Goal: Task Accomplishment & Management: Use online tool/utility

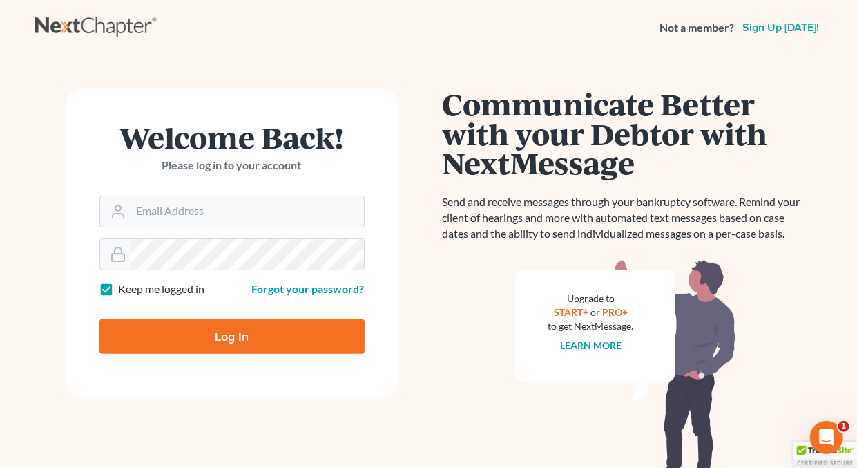
click at [119, 289] on label "Keep me logged in" at bounding box center [162, 289] width 86 height 16
click at [124, 289] on input "Keep me logged in" at bounding box center [128, 285] width 9 height 9
checkbox input "false"
click at [200, 211] on input "Email Address" at bounding box center [247, 211] width 233 height 30
type input "[EMAIL_ADDRESS][DOMAIN_NAME]"
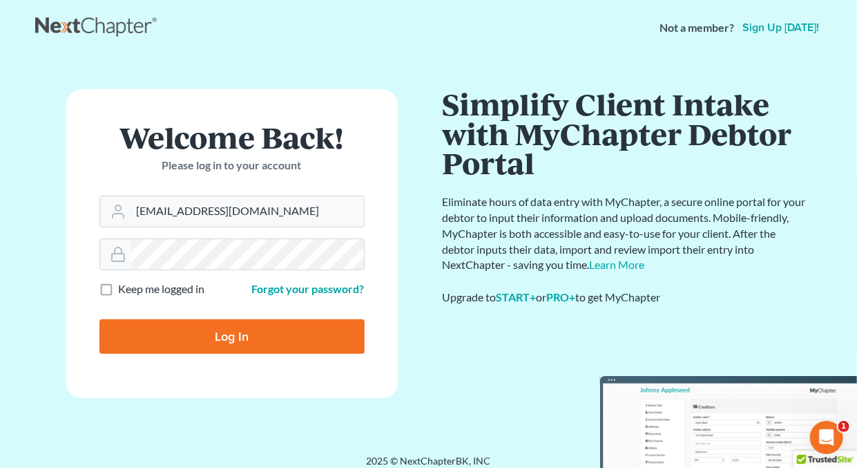
click at [244, 336] on input "Log In" at bounding box center [231, 336] width 265 height 35
type input "Thinking..."
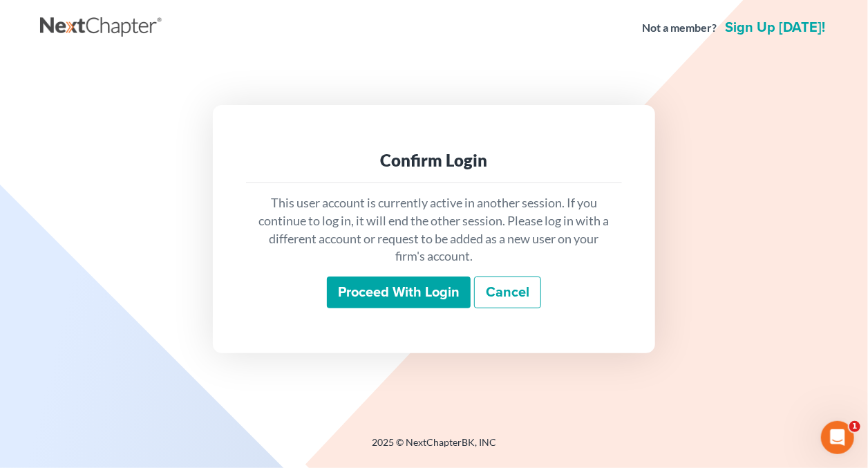
click at [423, 285] on input "Proceed with login" at bounding box center [399, 292] width 144 height 32
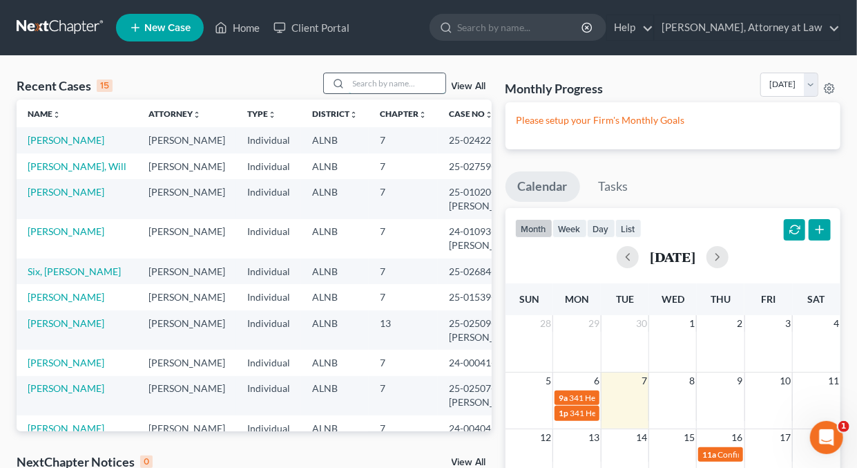
click at [360, 81] on input "search" at bounding box center [397, 83] width 97 height 20
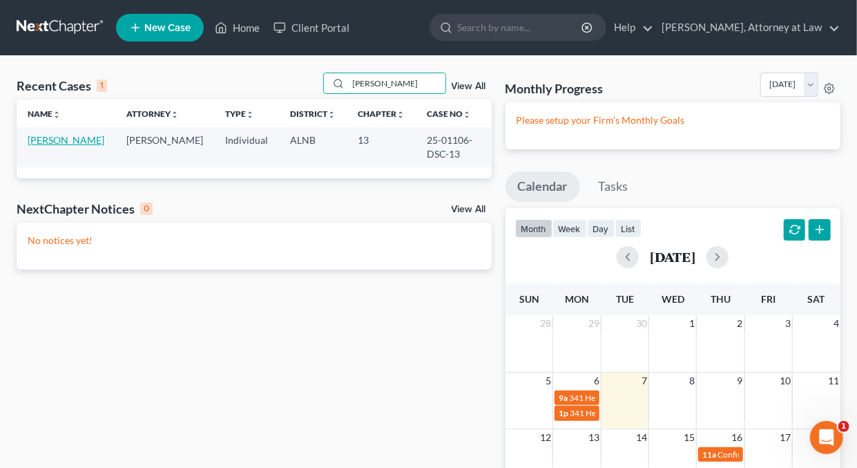
type input "Threatt"
click at [66, 142] on link "Threatt, Mark" at bounding box center [66, 140] width 77 height 12
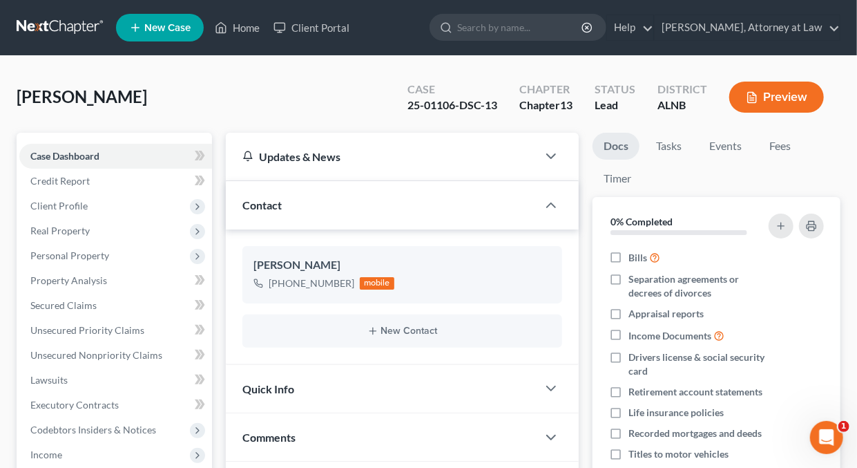
click at [766, 103] on button "Preview" at bounding box center [777, 97] width 95 height 31
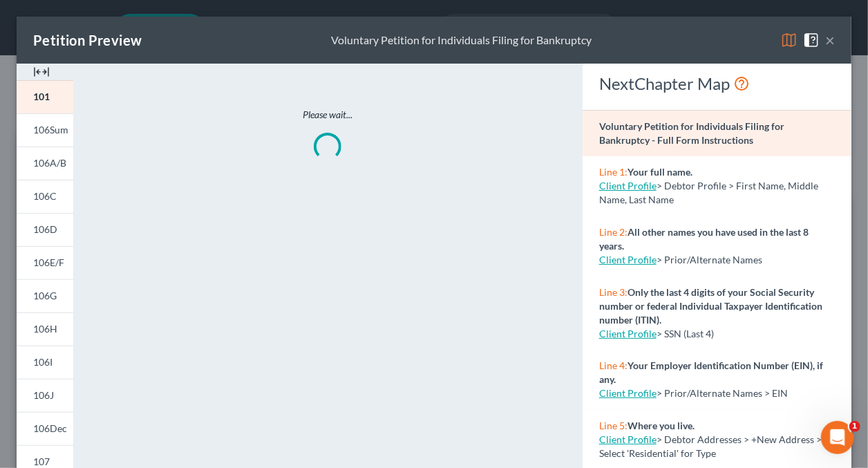
click at [781, 41] on img at bounding box center [789, 40] width 17 height 17
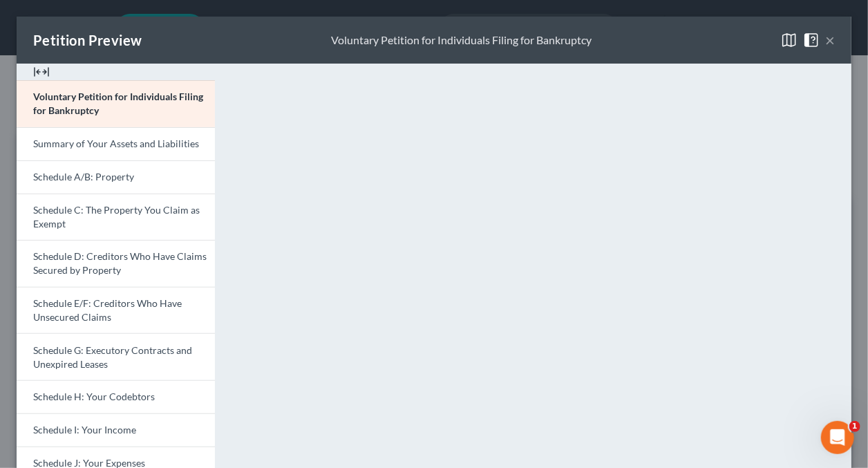
click at [825, 39] on button "×" at bounding box center [830, 40] width 10 height 17
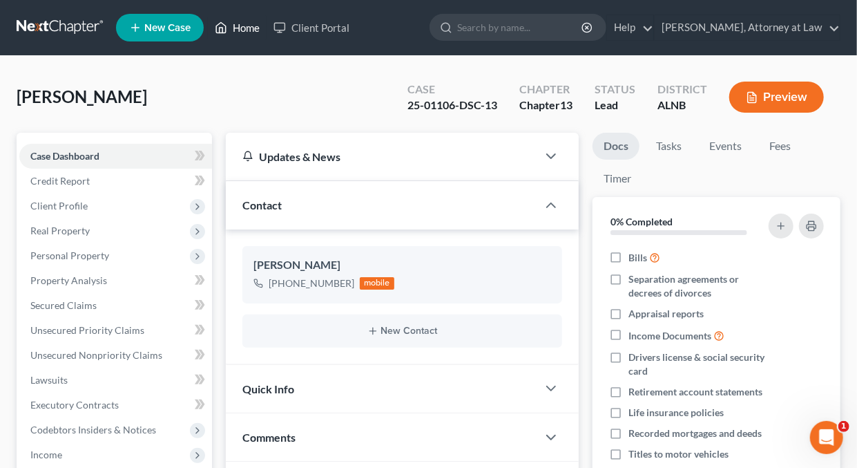
click at [249, 26] on link "Home" at bounding box center [237, 27] width 59 height 25
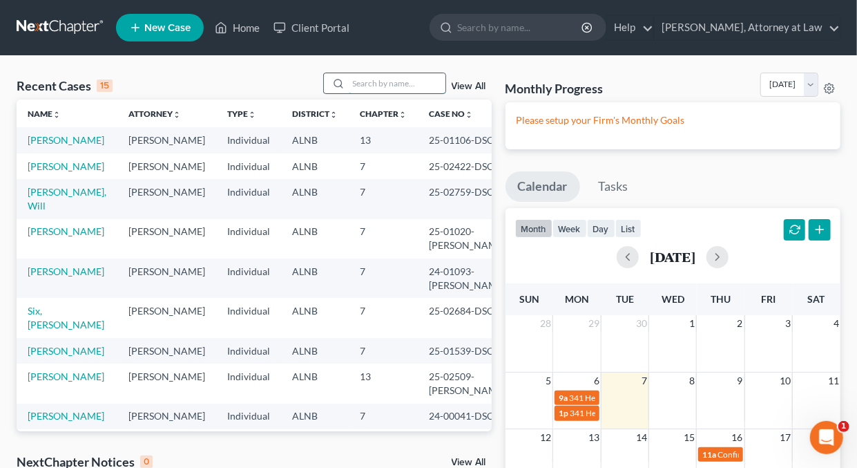
click at [370, 83] on input "search" at bounding box center [397, 83] width 97 height 20
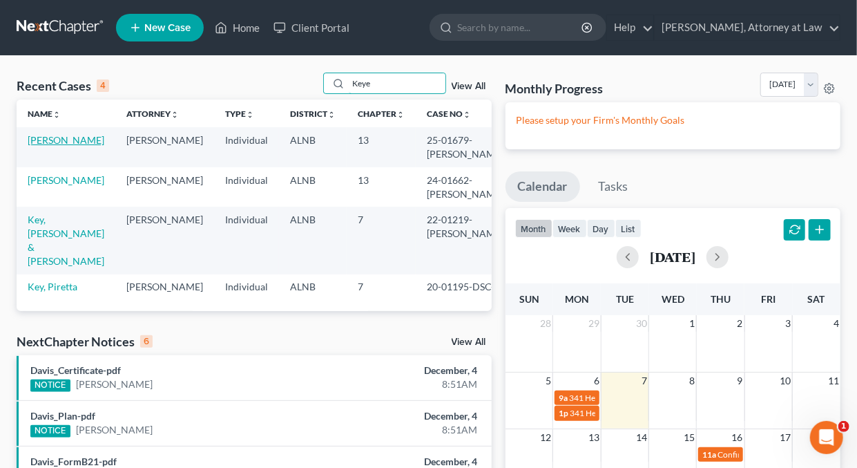
type input "Keye"
click at [66, 141] on link "Keye, Shundria" at bounding box center [66, 140] width 77 height 12
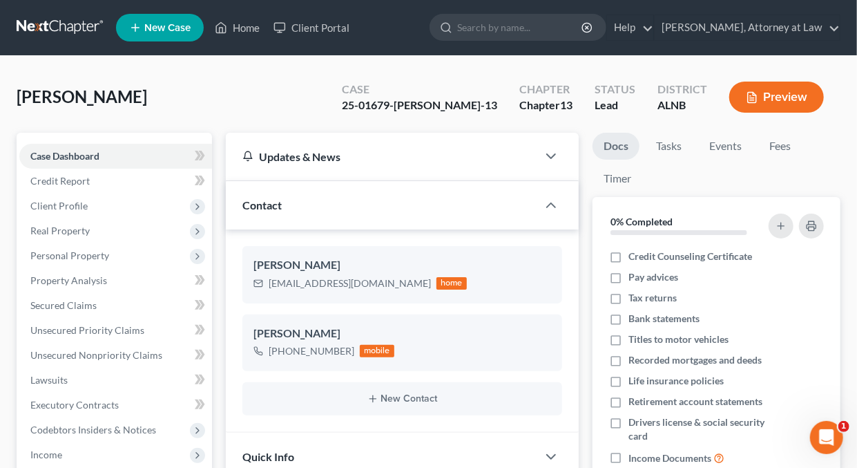
click at [797, 97] on button "Preview" at bounding box center [777, 97] width 95 height 31
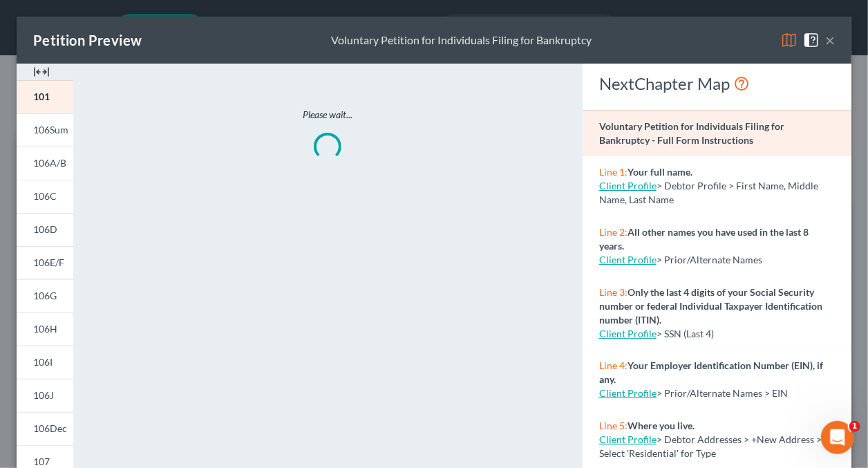
click at [781, 39] on img at bounding box center [789, 40] width 17 height 17
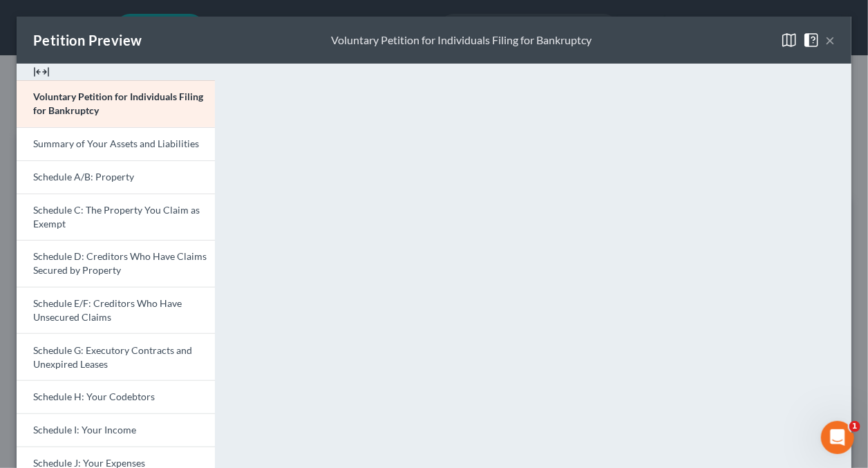
click at [825, 41] on button "×" at bounding box center [830, 40] width 10 height 17
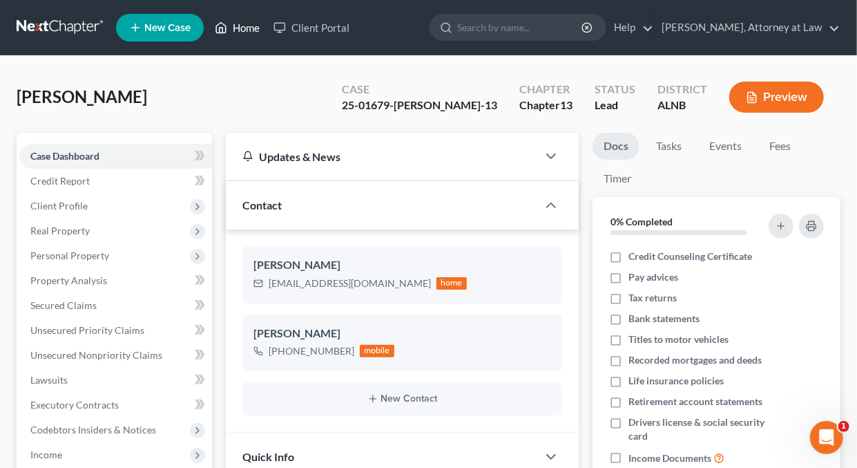
click at [248, 26] on link "Home" at bounding box center [237, 27] width 59 height 25
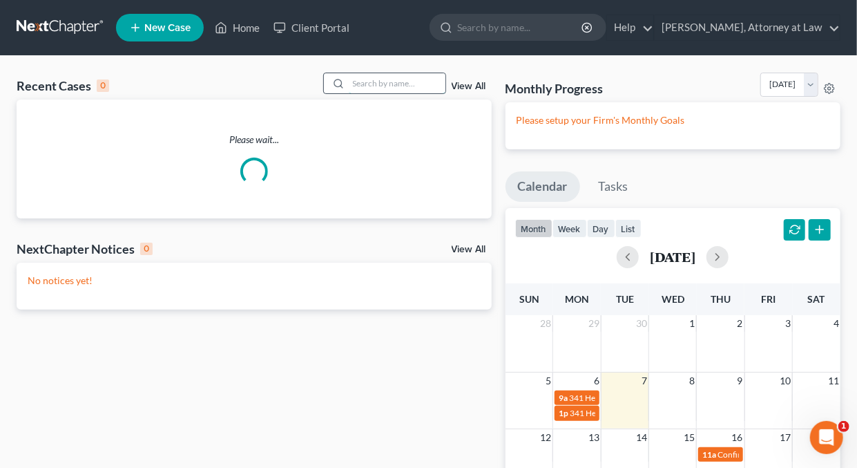
click at [379, 87] on input "search" at bounding box center [397, 83] width 97 height 20
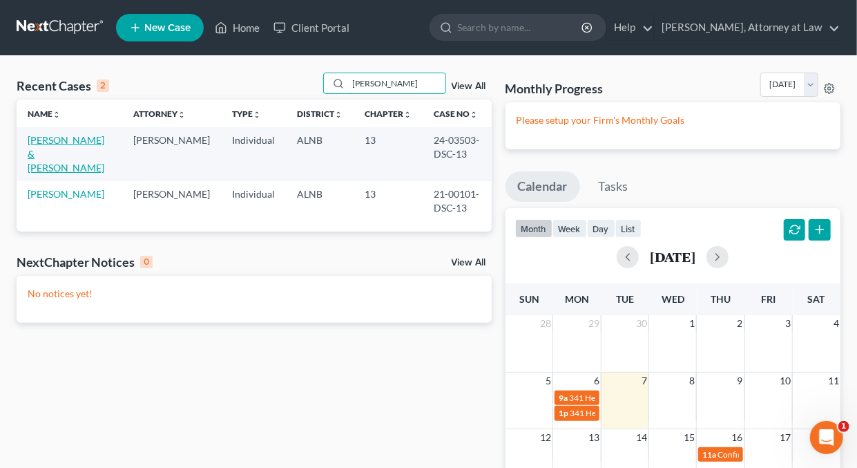
type input "Hines"
click at [77, 138] on link "Hines, Frederick & Willie" at bounding box center [66, 153] width 77 height 39
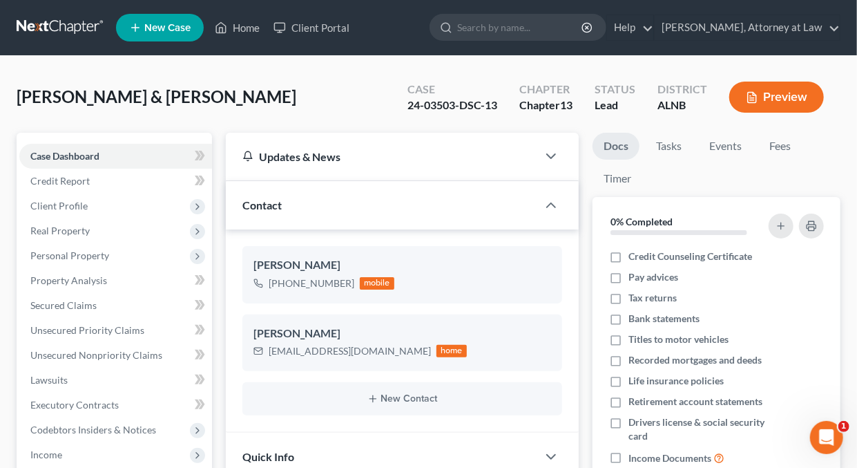
click at [776, 95] on button "Preview" at bounding box center [777, 97] width 95 height 31
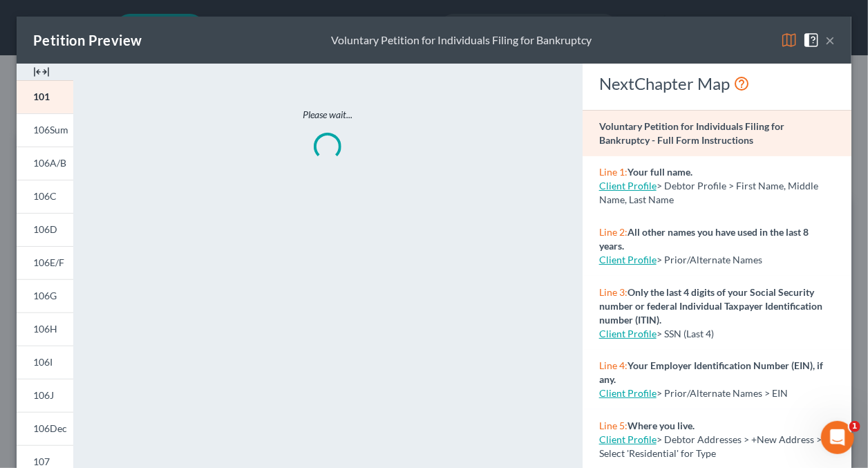
click at [781, 41] on img at bounding box center [789, 40] width 17 height 17
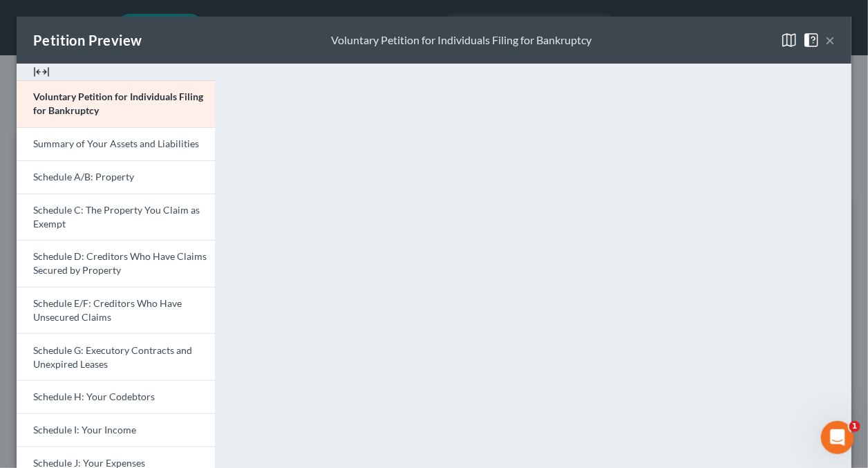
click at [825, 43] on button "×" at bounding box center [830, 40] width 10 height 17
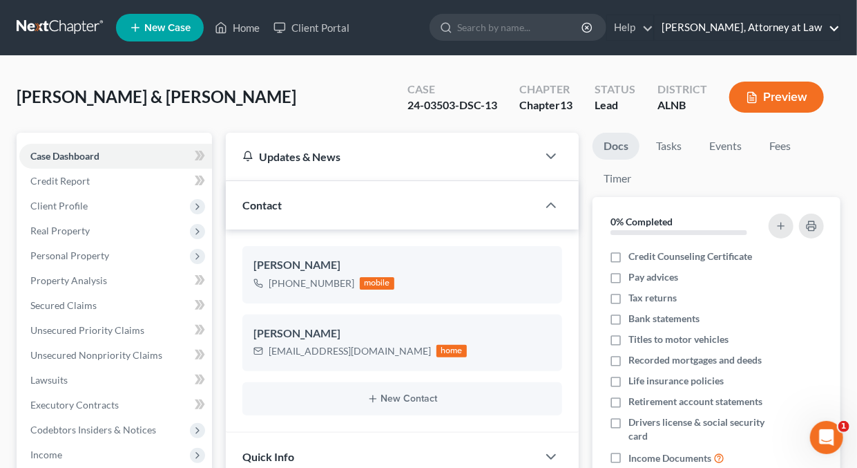
click at [834, 28] on link "Daisy M. Holder, Attorney at Law" at bounding box center [747, 27] width 185 height 25
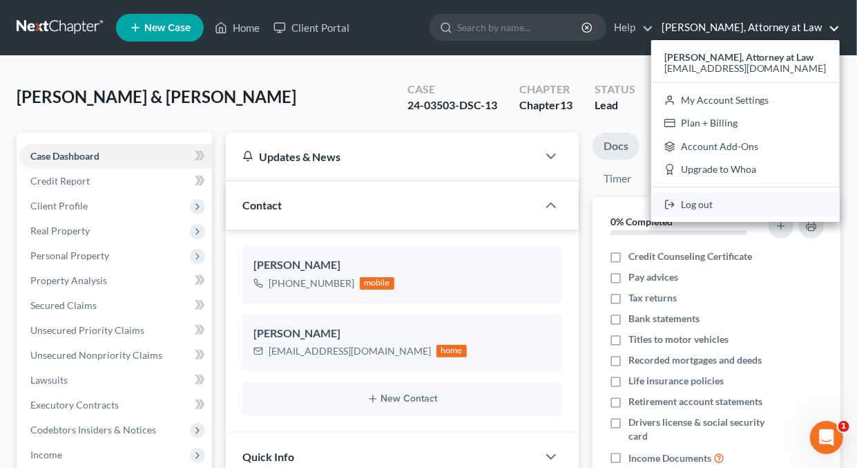
click at [718, 207] on link "Log out" at bounding box center [746, 204] width 189 height 23
